Goal: Task Accomplishment & Management: Manage account settings

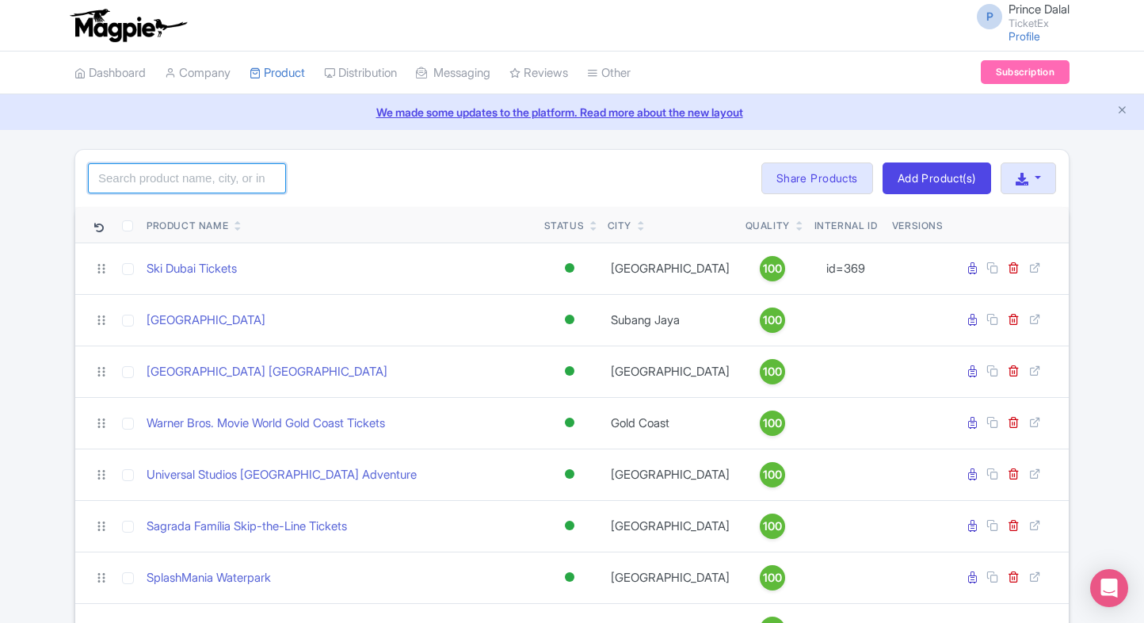
click at [164, 186] on input "search" at bounding box center [187, 178] width 198 height 30
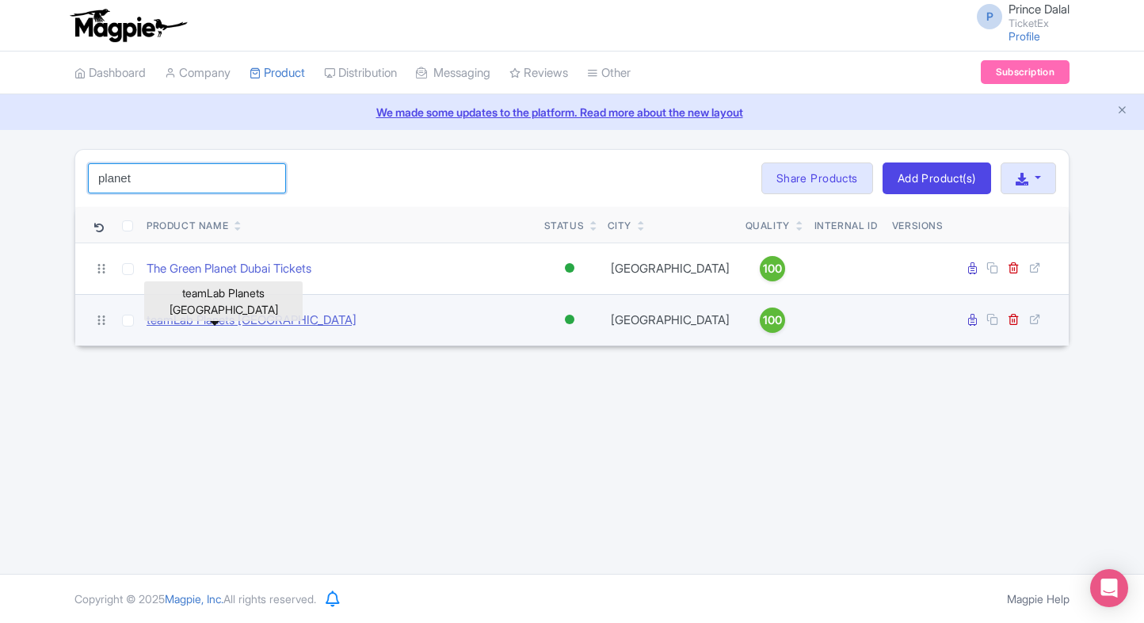
type input "planet"
click at [244, 315] on link "teamLab Planets TOKYO" at bounding box center [252, 320] width 210 height 18
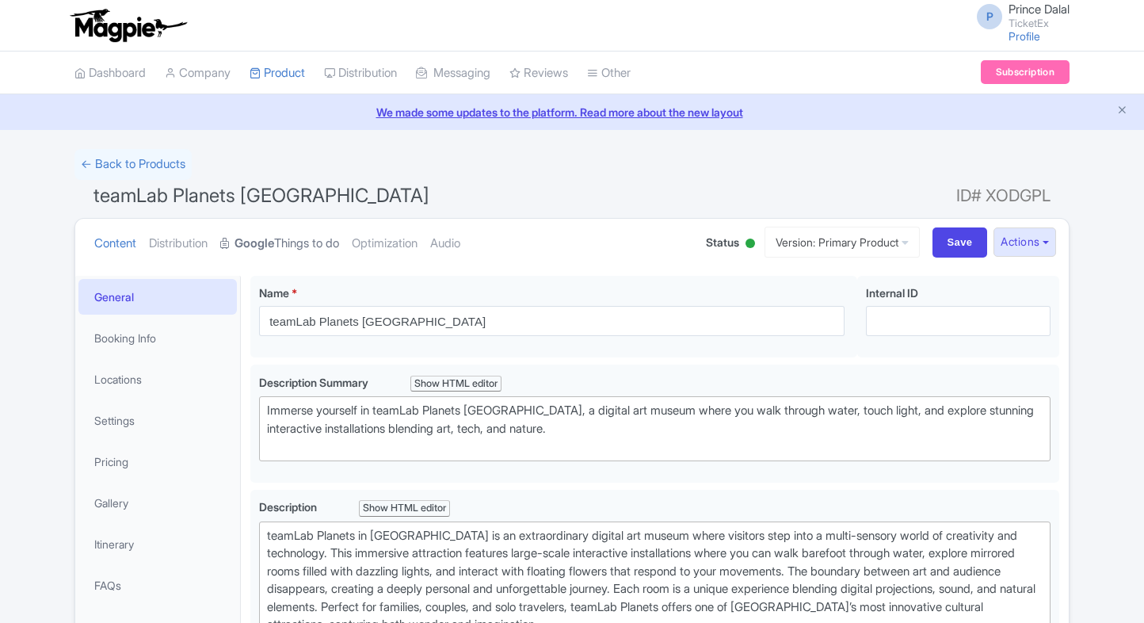
click at [307, 246] on link "Google Things to do" at bounding box center [279, 244] width 119 height 50
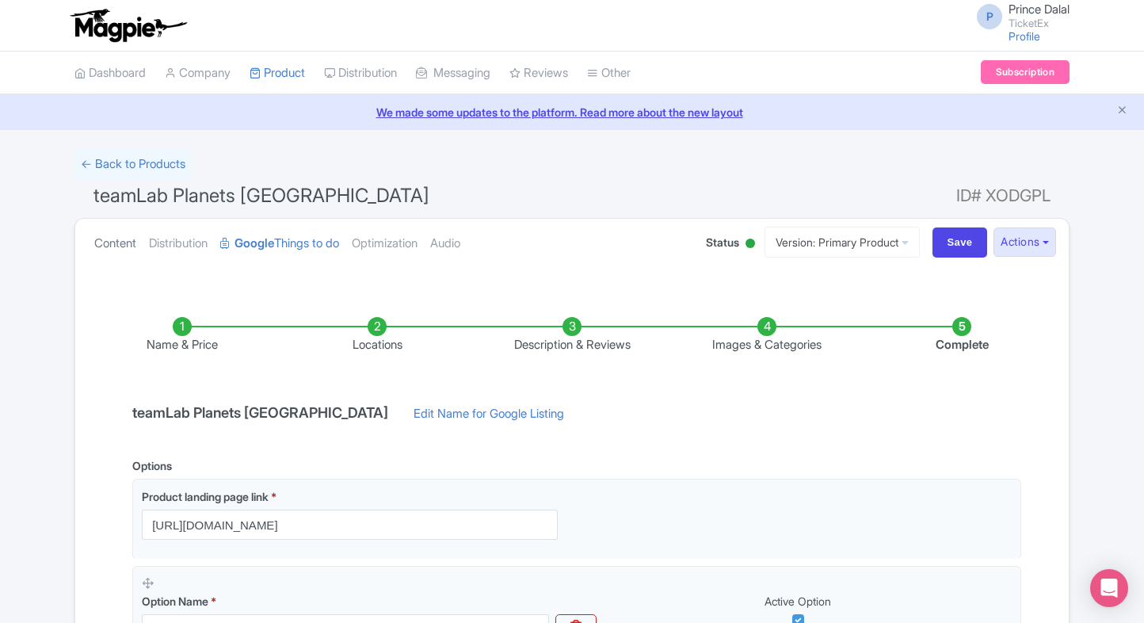
click at [102, 242] on link "Content" at bounding box center [115, 244] width 42 height 50
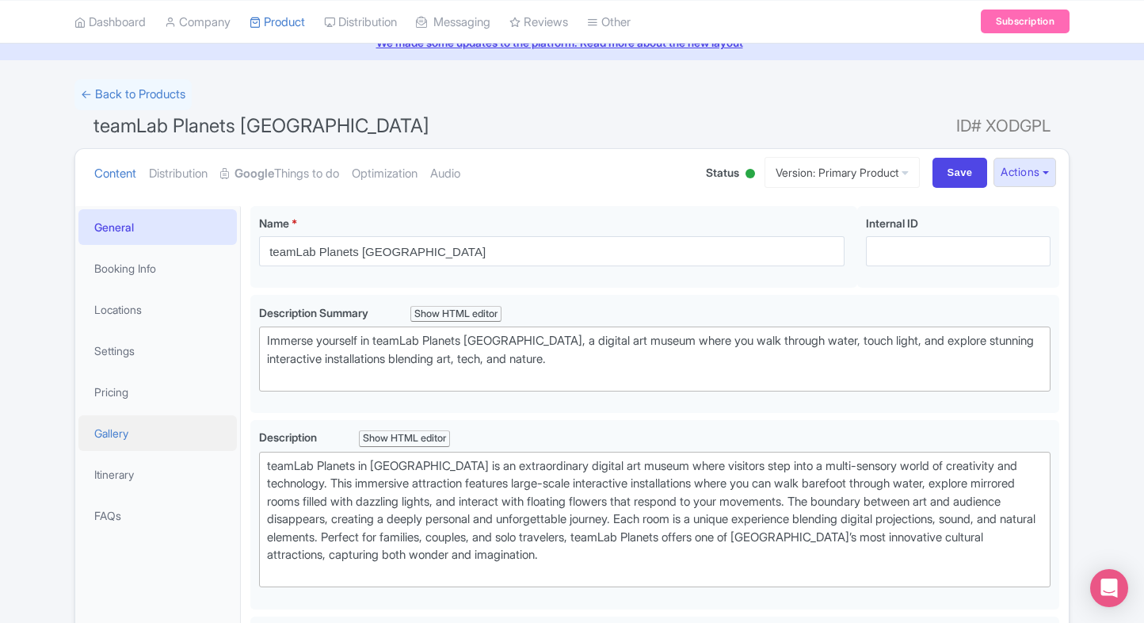
scroll to position [93, 0]
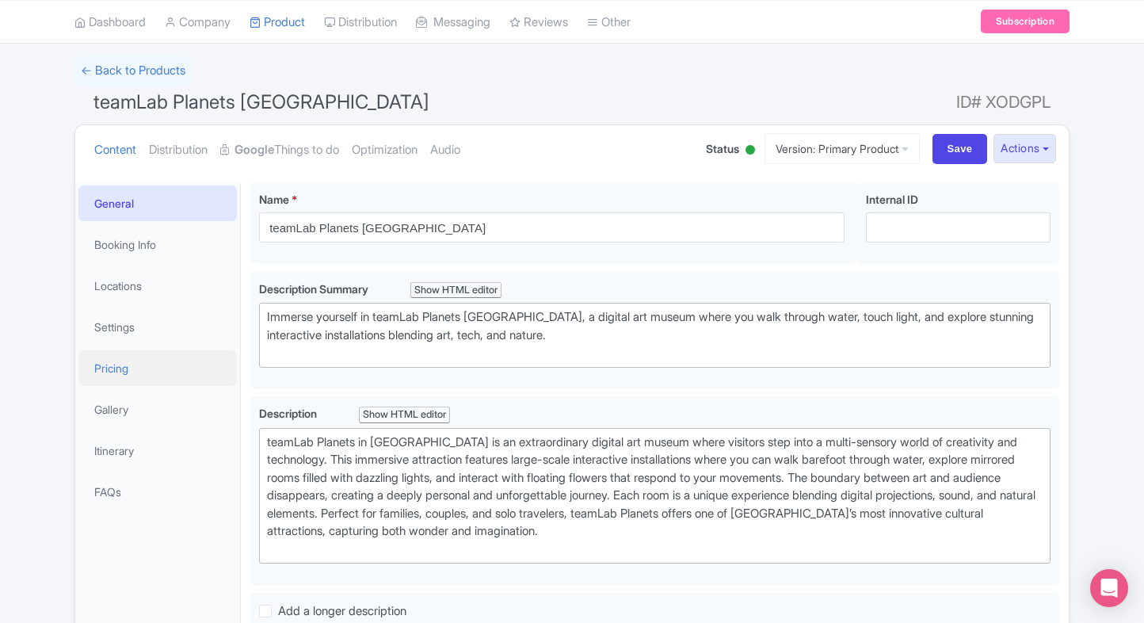
click at [209, 380] on link "Pricing" at bounding box center [157, 368] width 158 height 36
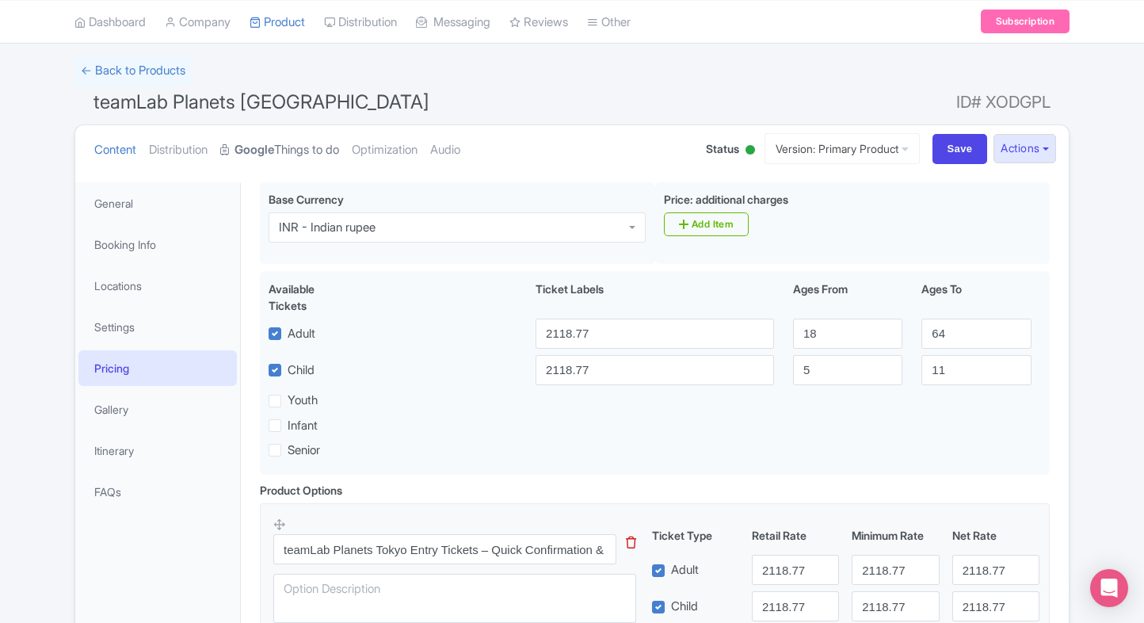
click at [271, 138] on link "Google Things to do" at bounding box center [279, 150] width 119 height 50
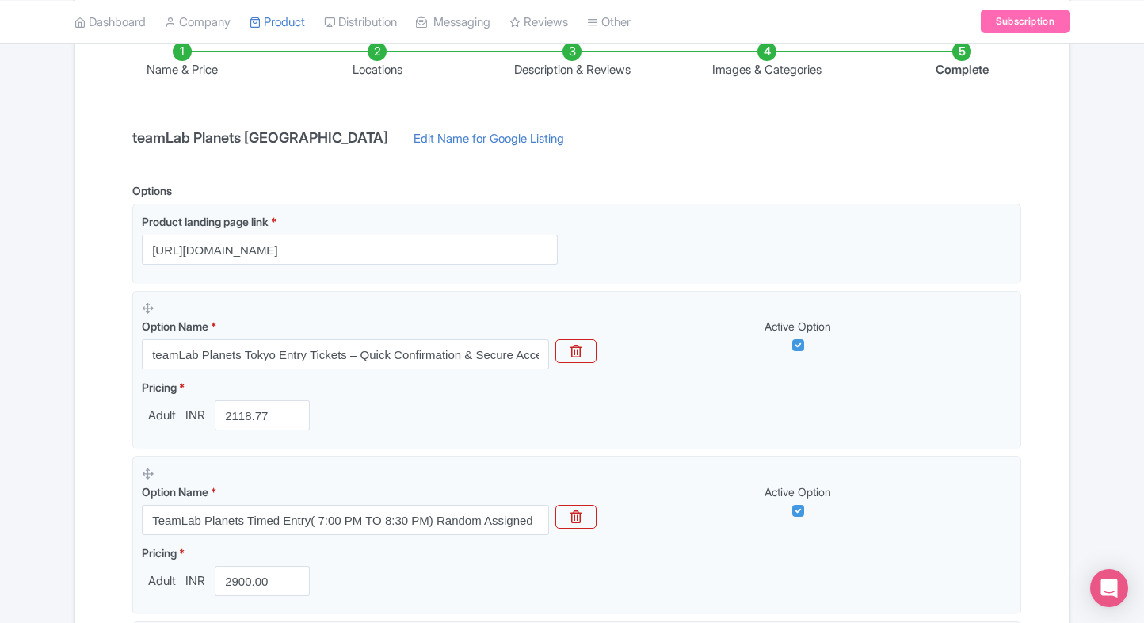
scroll to position [276, 0]
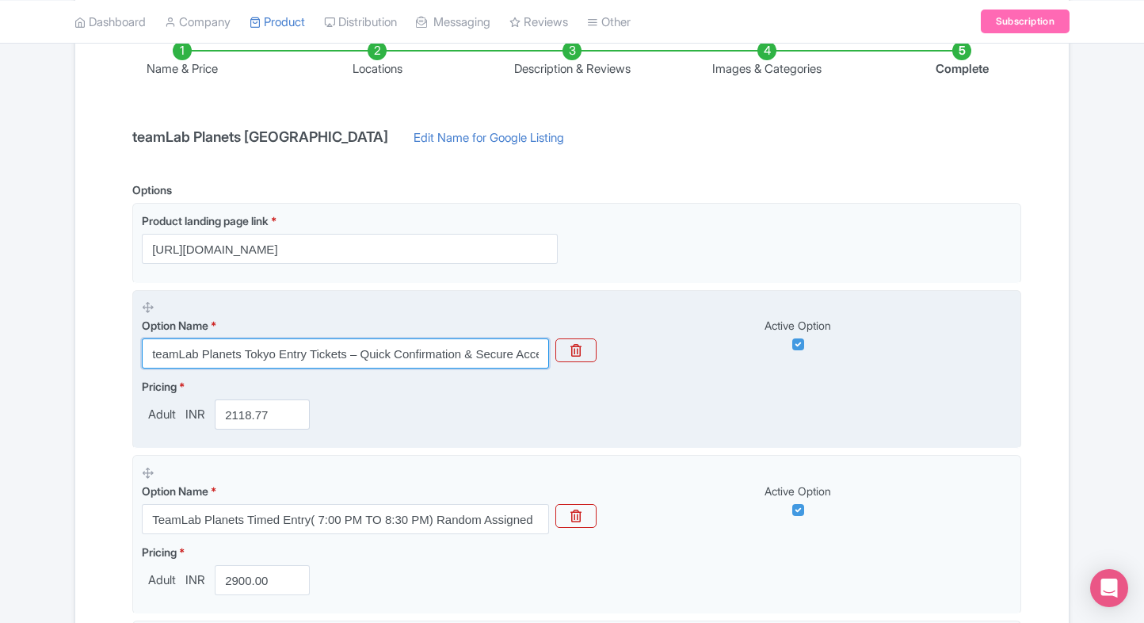
click at [221, 342] on input "teamLab Planets Tokyo Entry Tickets – Quick Confirmation & Secure Access" at bounding box center [345, 353] width 407 height 30
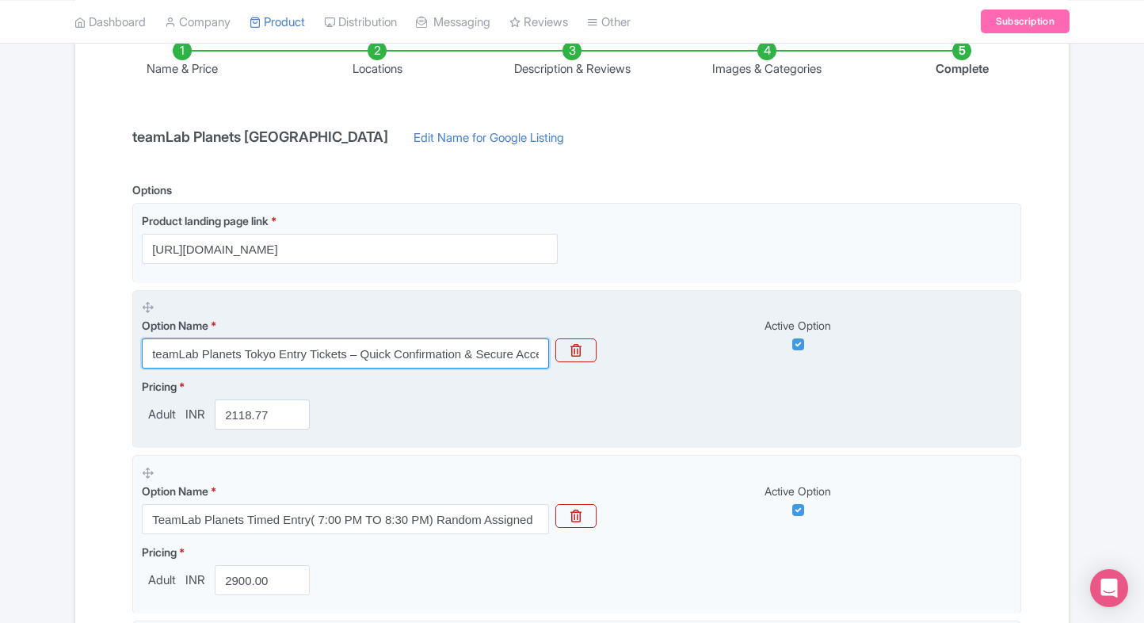
click at [228, 348] on input "teamLab Planets Tokyo Entry Tickets – Quick Confirmation & Secure Access" at bounding box center [345, 353] width 407 height 30
paste input "entrance ticket"
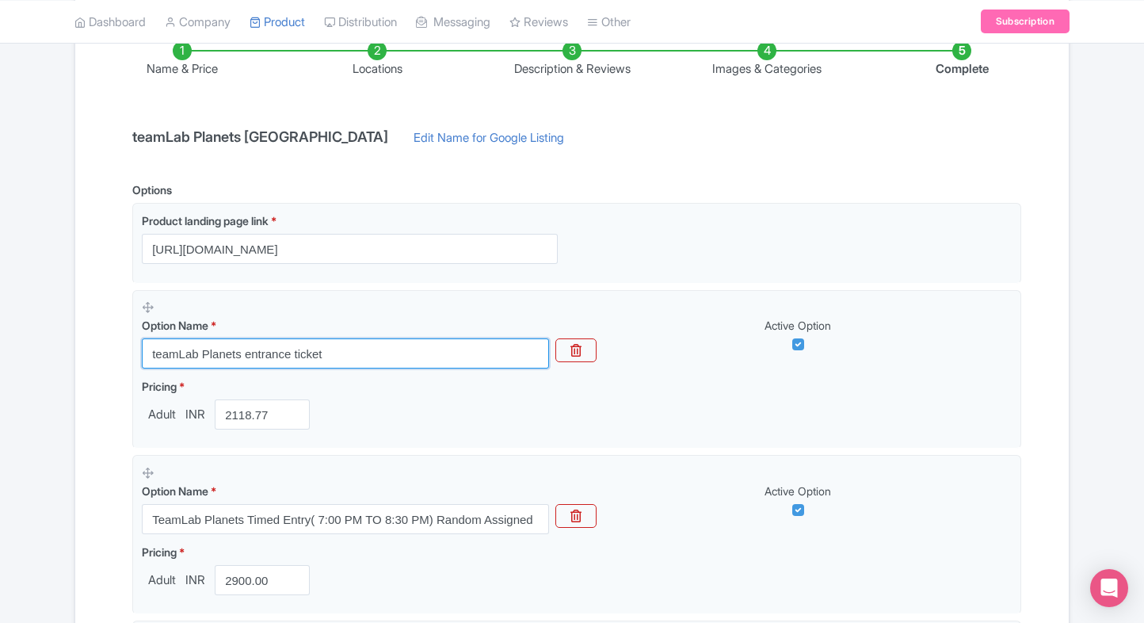
type input "teamLab Planets entrance ticket"
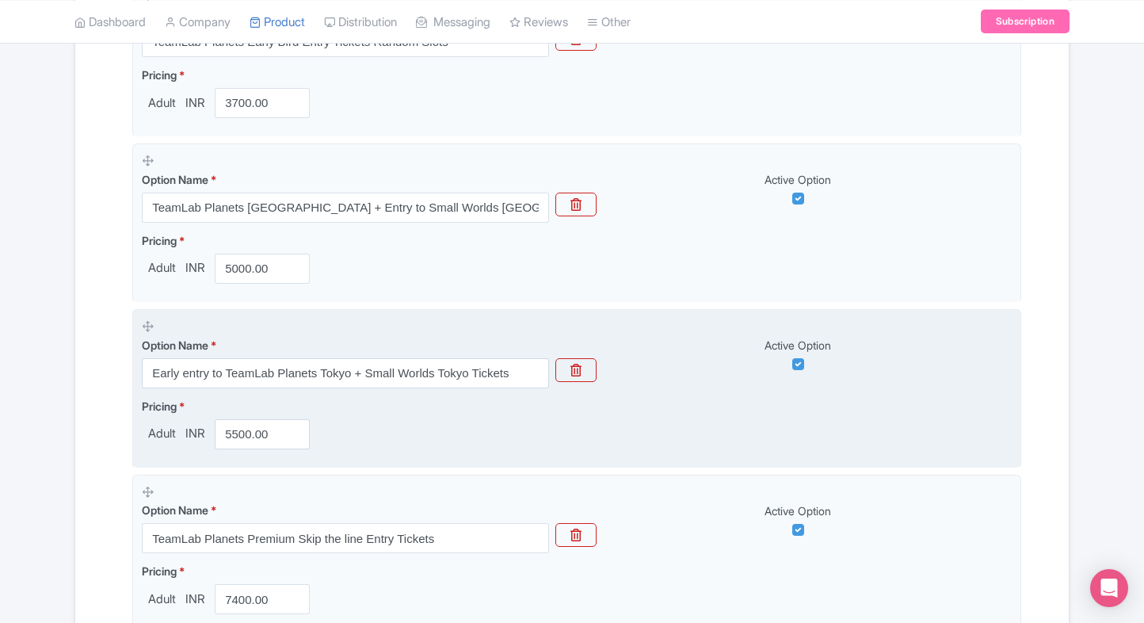
scroll to position [1310, 0]
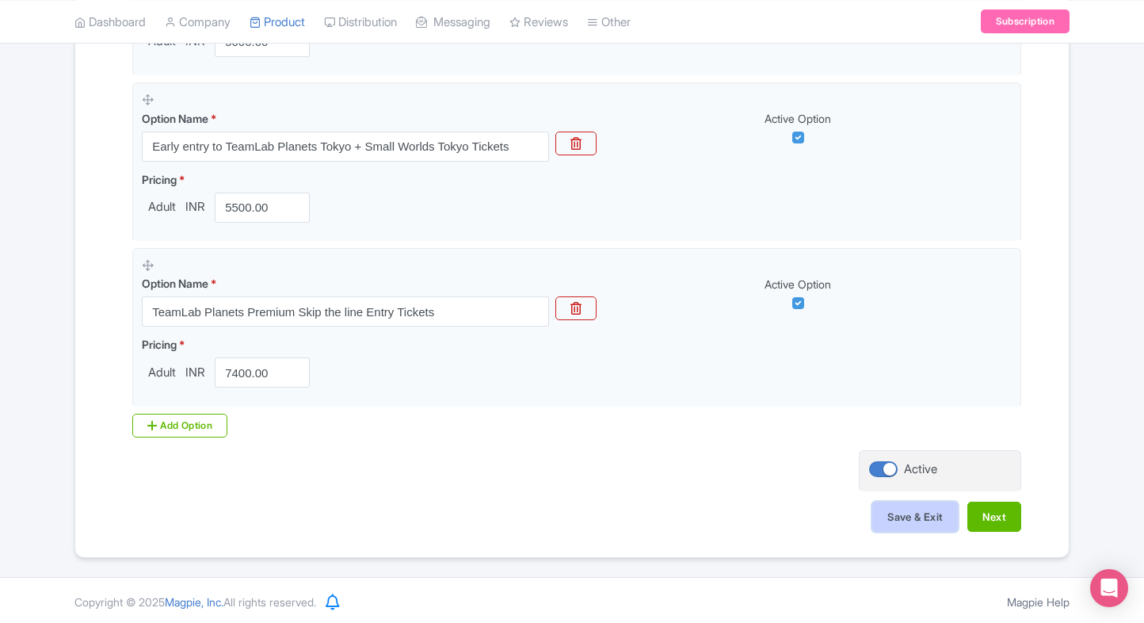
click at [920, 512] on button "Save & Exit" at bounding box center [915, 516] width 86 height 30
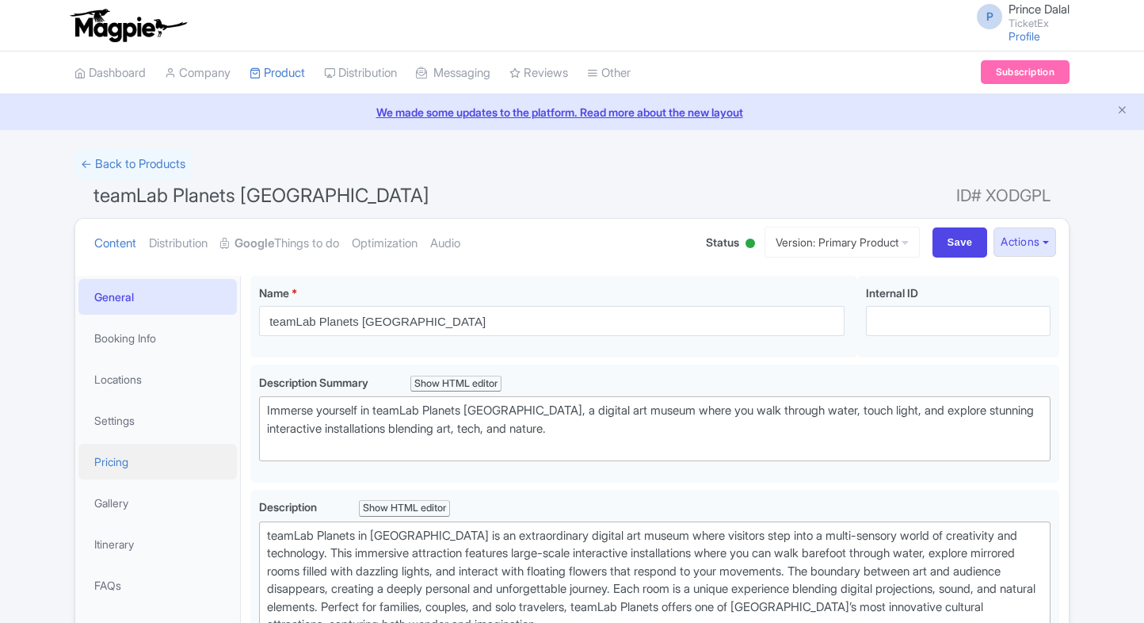
click at [146, 468] on link "Pricing" at bounding box center [157, 462] width 158 height 36
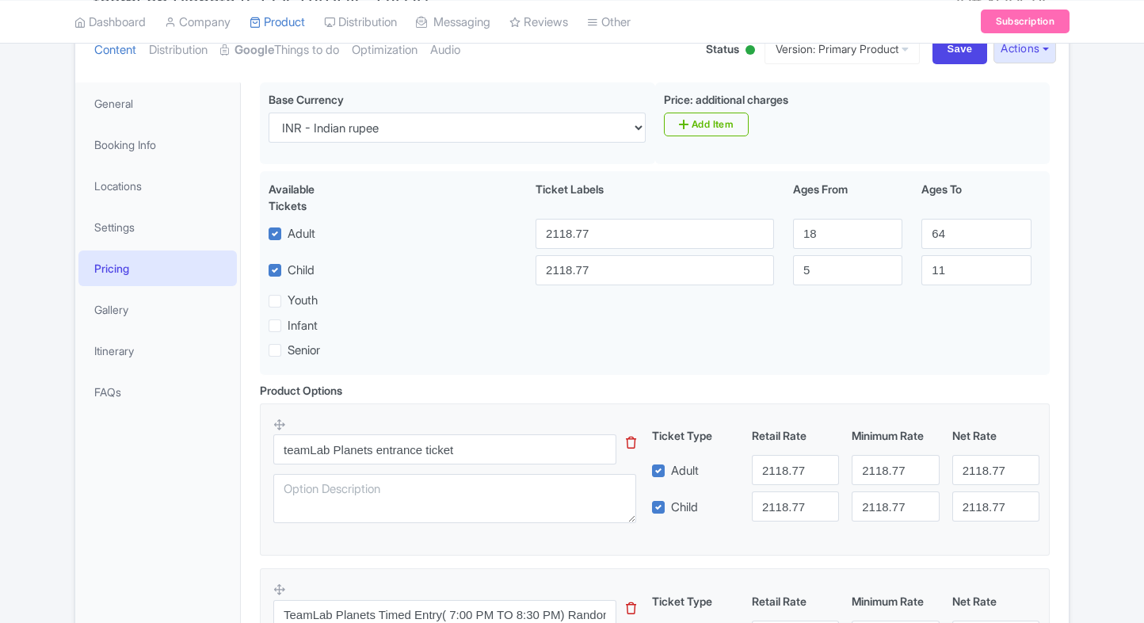
scroll to position [29, 0]
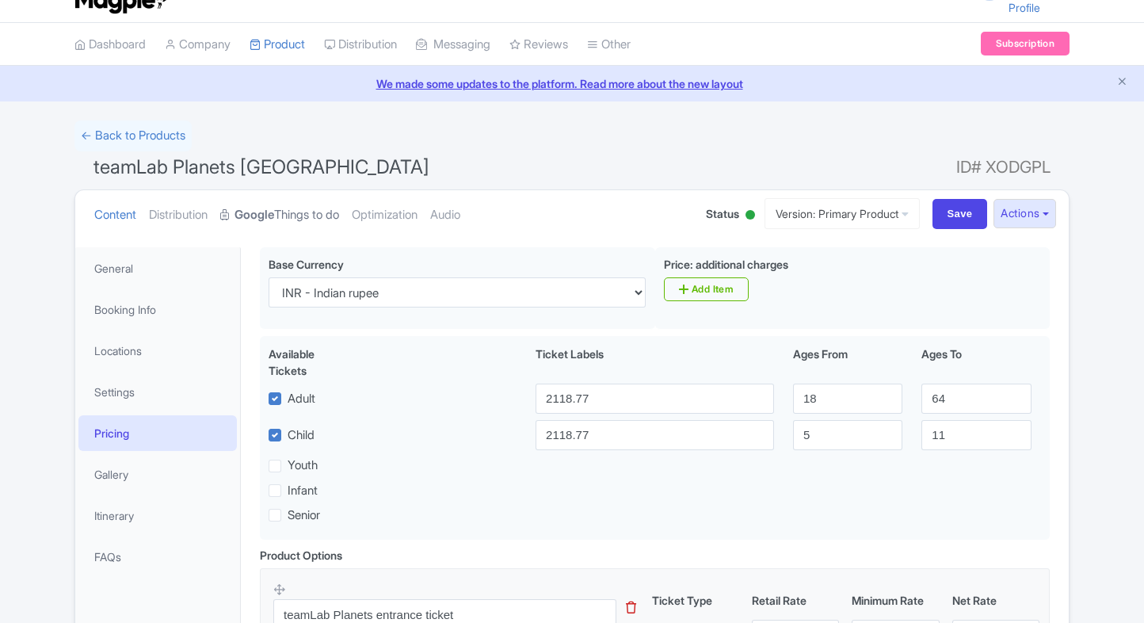
click at [274, 213] on strong "Google" at bounding box center [254, 215] width 40 height 18
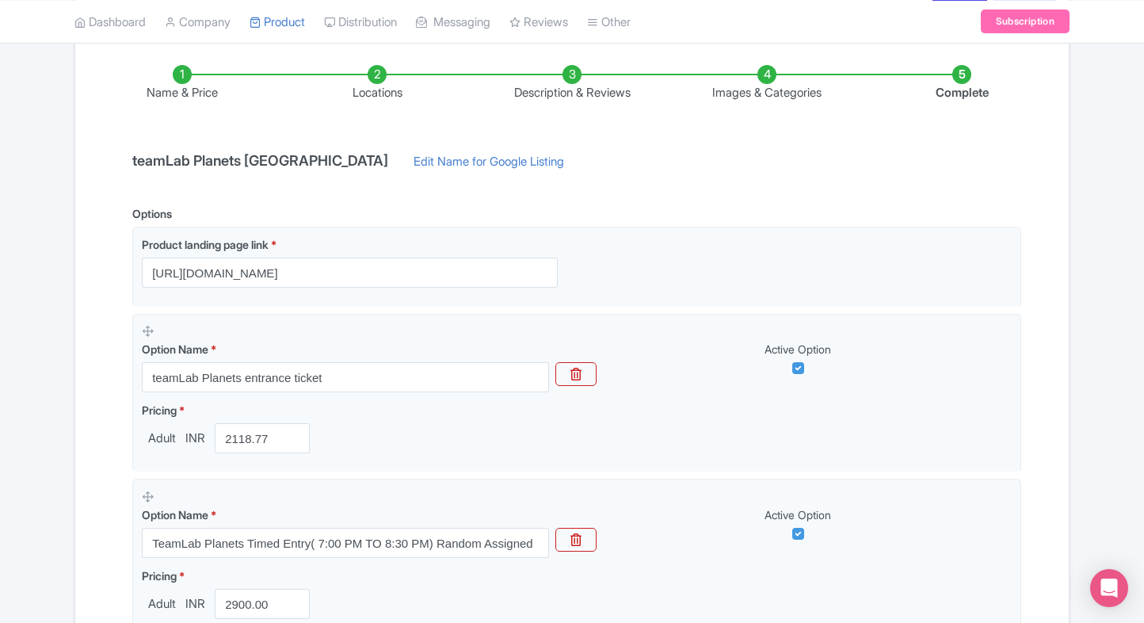
scroll to position [0, 0]
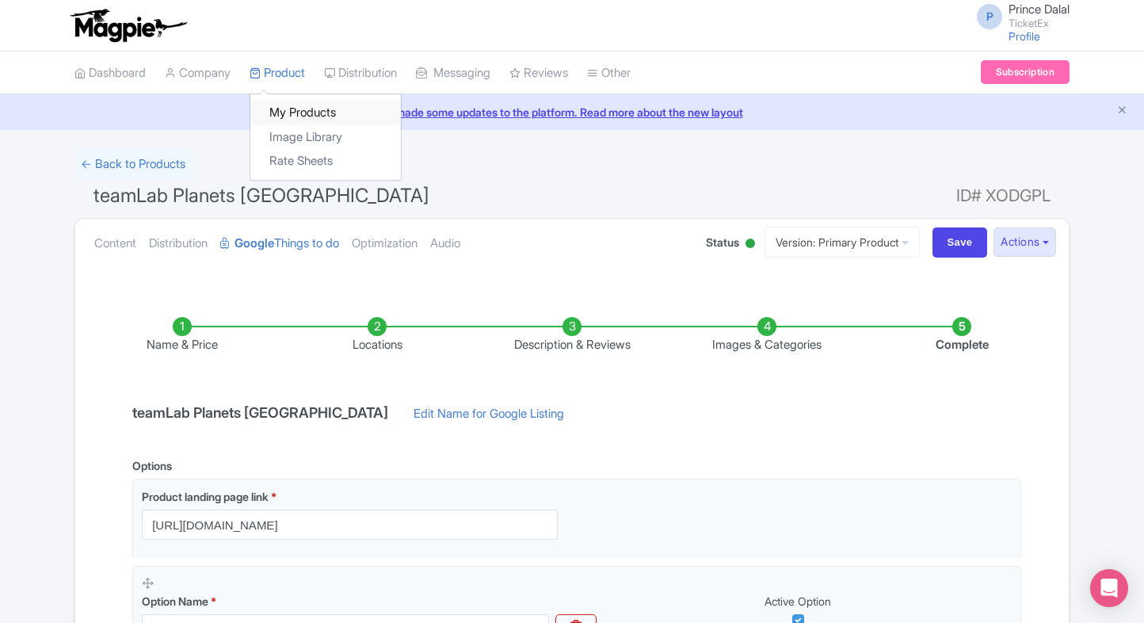
click at [287, 107] on link "My Products" at bounding box center [325, 113] width 150 height 25
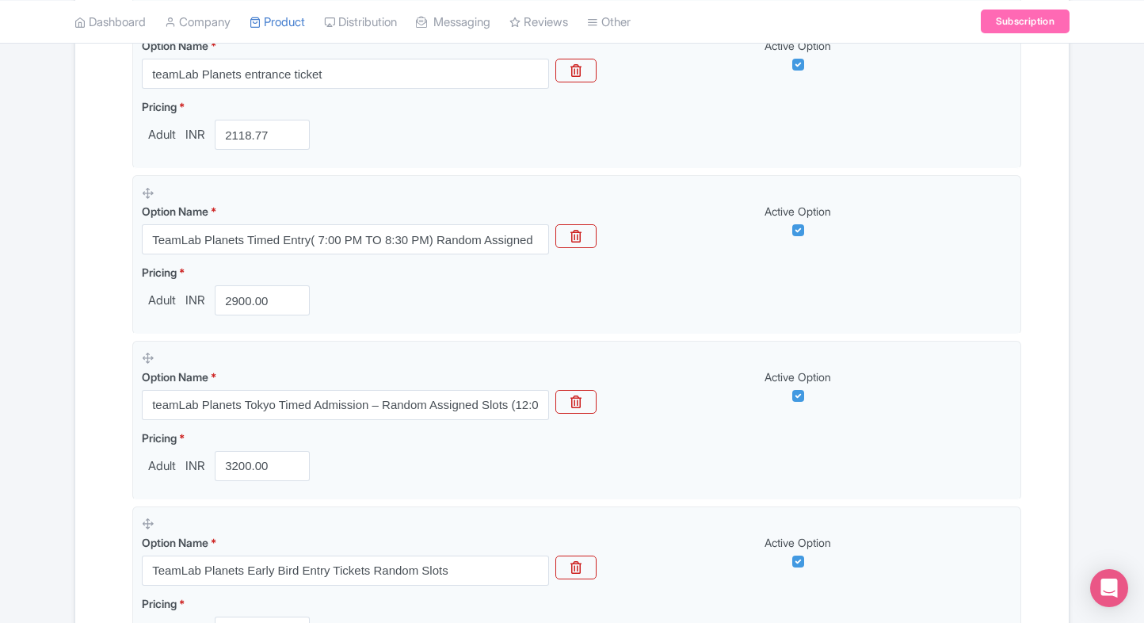
scroll to position [440, 0]
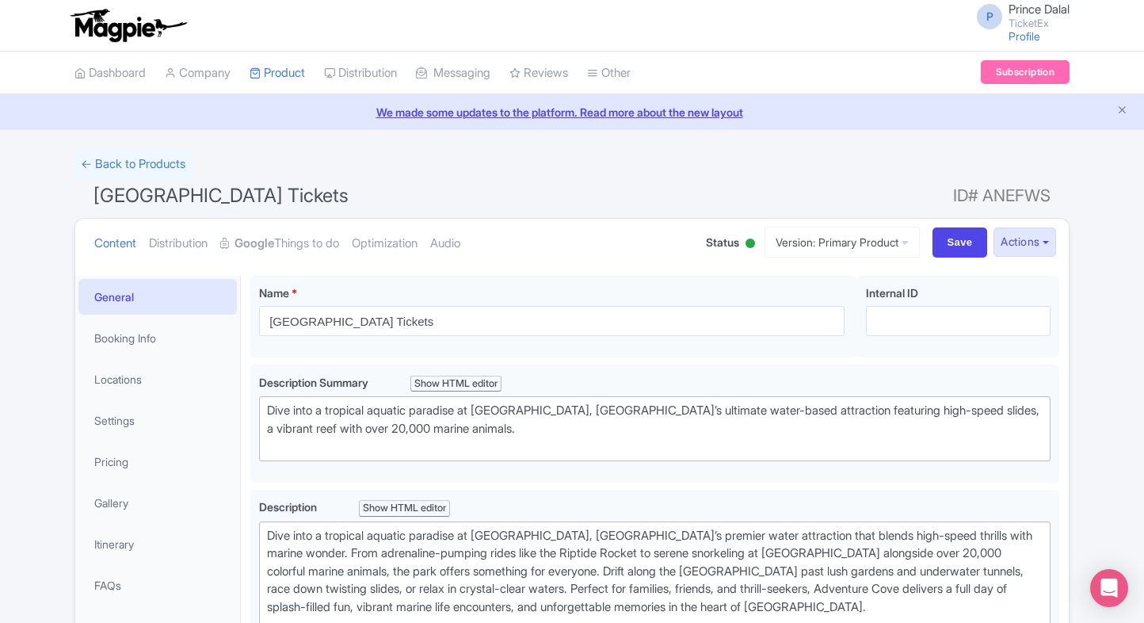
type trix-editor "<div>Dive into a tropical aquatic paradise at Adventure Cove Waterpark, Singapo…"
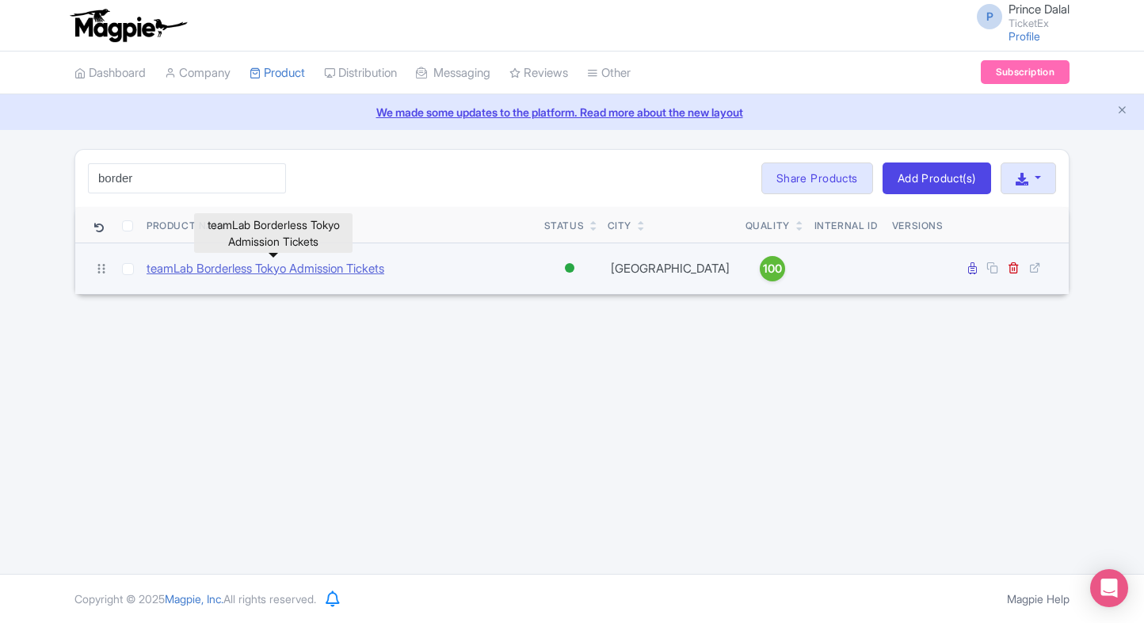
type input "border"
click at [204, 268] on link "teamLab Borderless Tokyo Admission Tickets" at bounding box center [266, 269] width 238 height 18
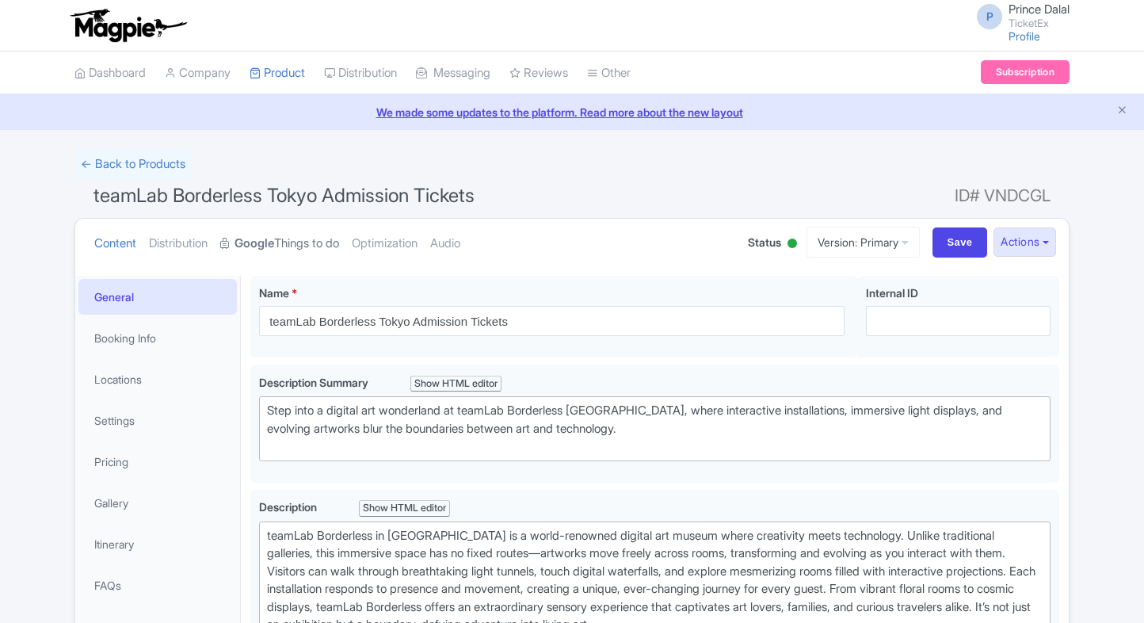
click at [302, 234] on link "Google Things to do" at bounding box center [279, 244] width 119 height 50
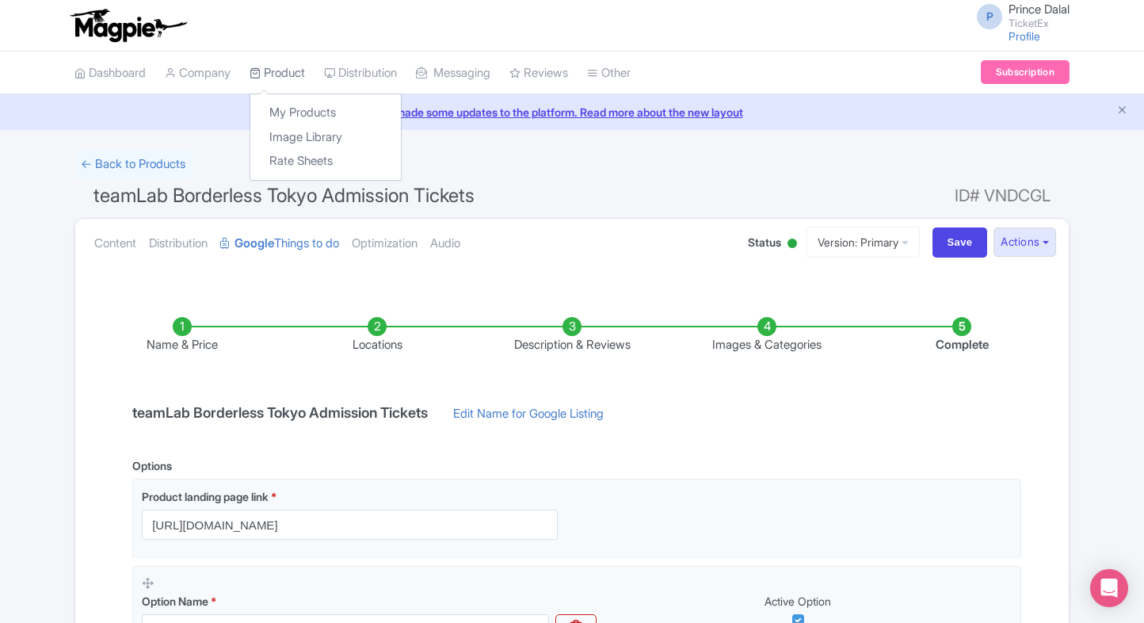
click at [301, 87] on link "Product" at bounding box center [276, 73] width 55 height 44
click at [279, 112] on link "My Products" at bounding box center [325, 113] width 150 height 25
